Goal: Check status

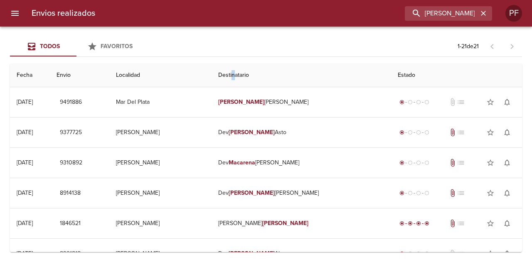
scroll to position [166, 0]
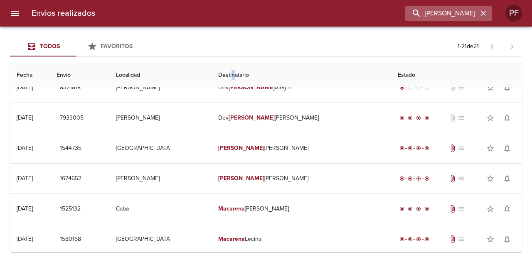
click at [484, 14] on icon "button" at bounding box center [483, 13] width 8 height 8
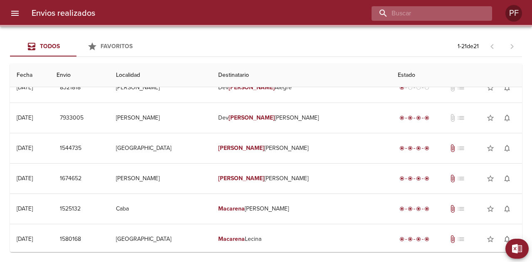
click at [438, 14] on input "buscar" at bounding box center [425, 13] width 106 height 15
paste input "[PERSON_NAME]"
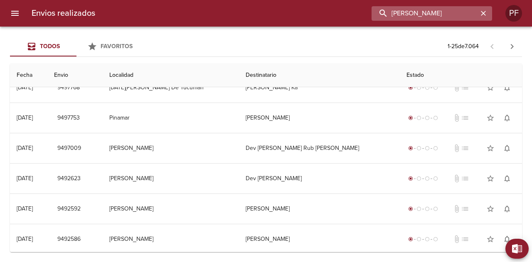
scroll to position [0, 0]
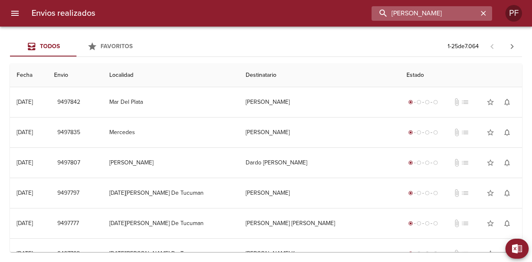
type input "[PERSON_NAME]"
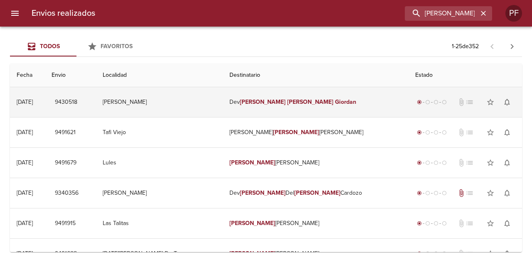
click at [221, 114] on td "[PERSON_NAME]" at bounding box center [159, 102] width 126 height 30
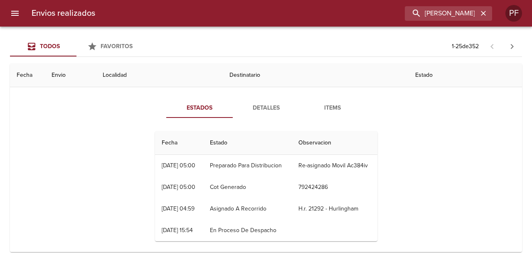
scroll to position [42, 0]
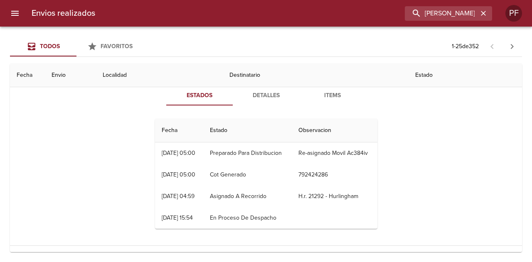
click at [328, 96] on span "Items" at bounding box center [332, 96] width 57 height 10
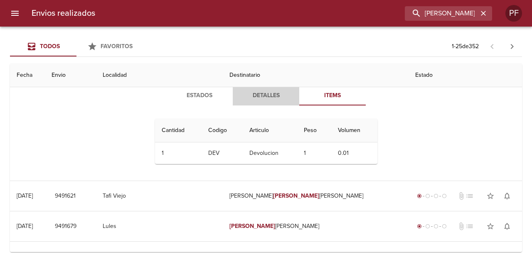
click at [263, 94] on span "Detalles" at bounding box center [266, 96] width 57 height 10
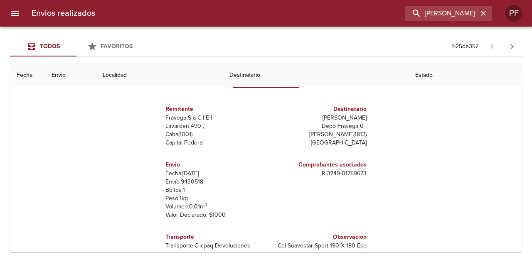
scroll to position [0, 0]
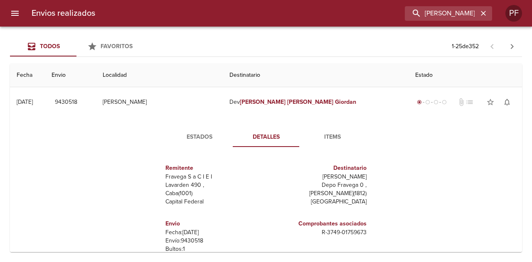
click at [328, 131] on button "Items" at bounding box center [332, 137] width 67 height 20
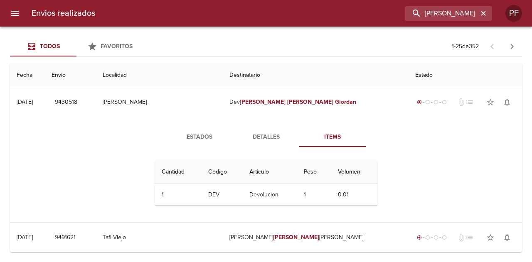
click at [253, 188] on td "Devolucion" at bounding box center [270, 195] width 54 height 22
click at [260, 190] on td "Devolucion" at bounding box center [270, 195] width 54 height 22
click at [199, 136] on span "Estados" at bounding box center [199, 137] width 57 height 10
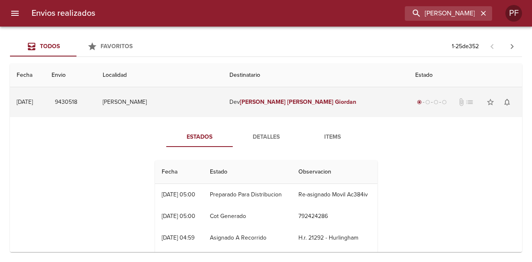
click at [415, 99] on div "radio_button_checked radio_button_unchecked radio_button_unchecked radio_button…" at bounding box center [431, 102] width 33 height 8
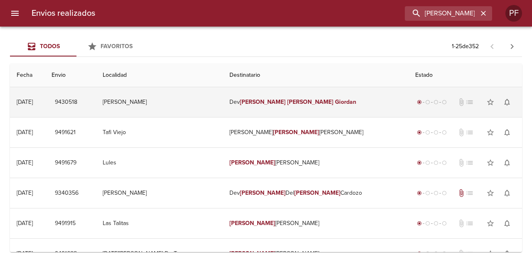
click at [288, 103] on em "[PERSON_NAME]" at bounding box center [310, 102] width 46 height 7
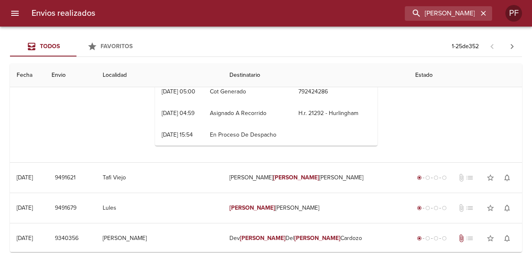
scroll to position [42, 0]
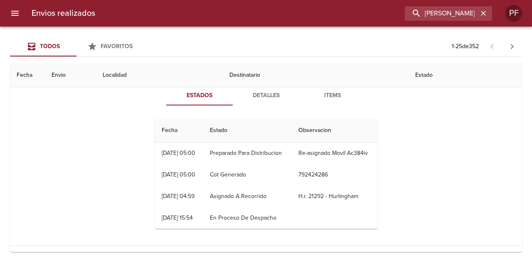
click at [290, 229] on tr "25/07 [DATE] 15:54 En Proceso De Despacho" at bounding box center [266, 218] width 222 height 22
click at [265, 98] on span "Detalles" at bounding box center [266, 96] width 57 height 10
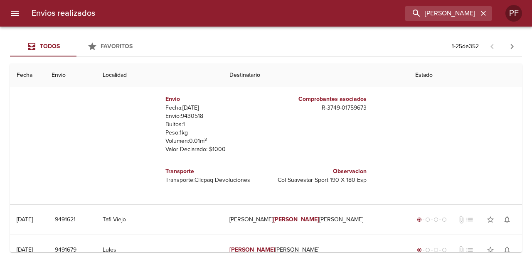
scroll to position [0, 0]
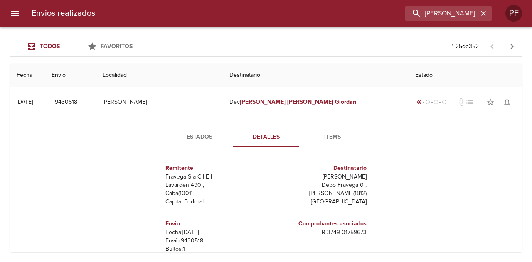
click at [328, 136] on span "Items" at bounding box center [332, 137] width 57 height 10
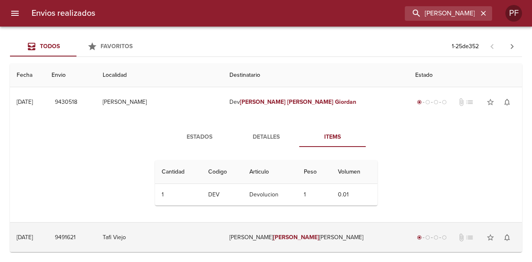
scroll to position [83, 0]
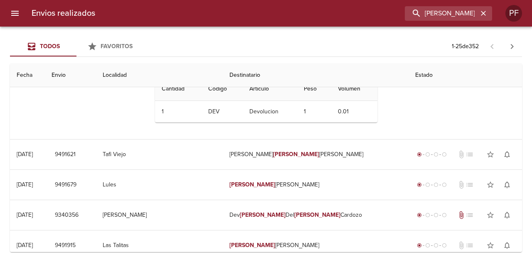
click at [273, 112] on td "Devolucion" at bounding box center [270, 112] width 54 height 22
